Goal: Information Seeking & Learning: Learn about a topic

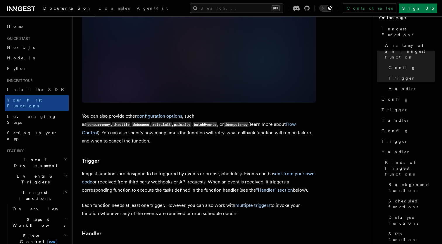
scroll to position [23, 0]
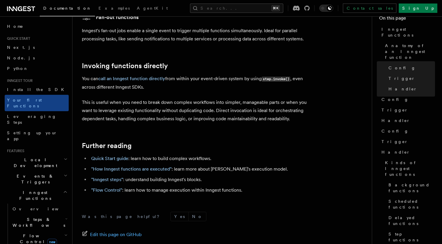
scroll to position [1155, 0]
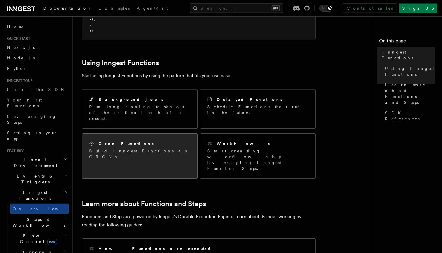
scroll to position [260, 0]
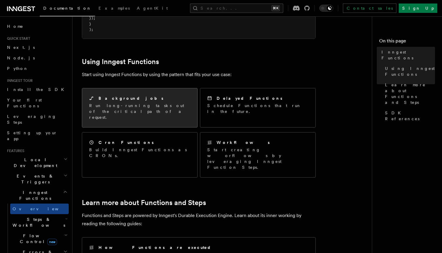
click at [154, 89] on div "Background jobs Run long-running tasks out of the critical path of a request." at bounding box center [139, 107] width 115 height 39
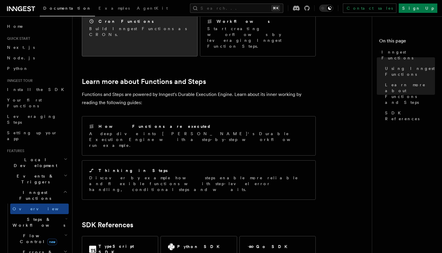
scroll to position [381, 0]
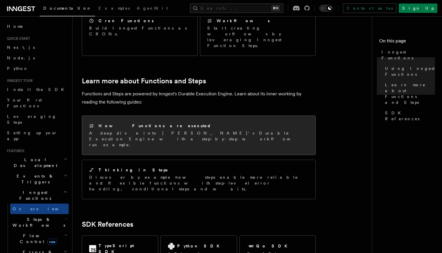
click at [173, 130] on p "A deep dive into Inngest's Durable Execution Engine with a step-by-step workflo…" at bounding box center [198, 139] width 219 height 18
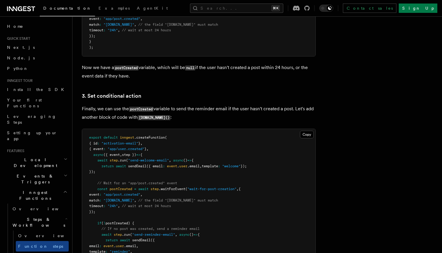
scroll to position [769, 0]
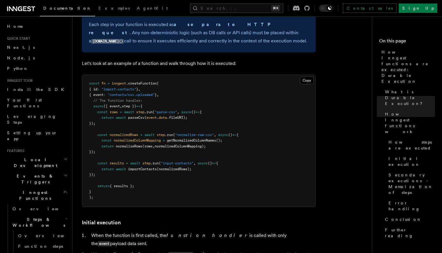
scroll to position [530, 0]
click at [125, 184] on span "{ results };" at bounding box center [122, 186] width 25 height 4
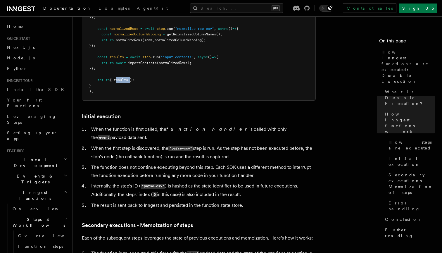
scroll to position [642, 0]
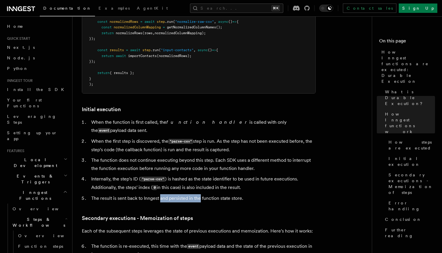
drag, startPoint x: 160, startPoint y: 170, endPoint x: 201, endPoint y: 172, distance: 41.0
click at [201, 194] on li "The result is sent back to Inngest and persisted in the function state store." at bounding box center [202, 198] width 226 height 8
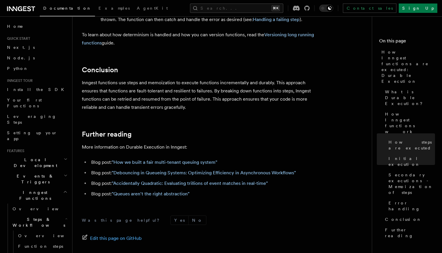
scroll to position [1098, 0]
